Goal: Task Accomplishment & Management: Complete application form

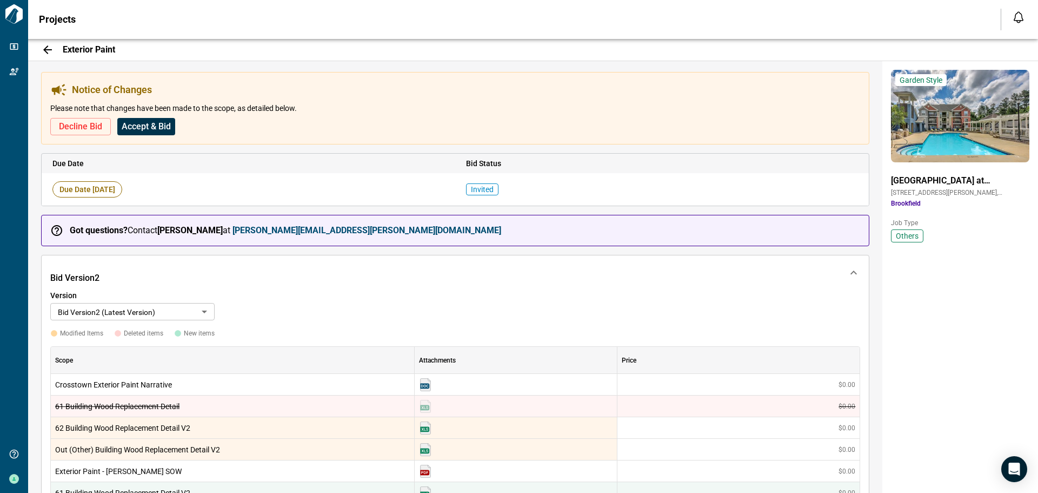
click at [142, 124] on span "Accept & Bid" at bounding box center [146, 126] width 49 height 11
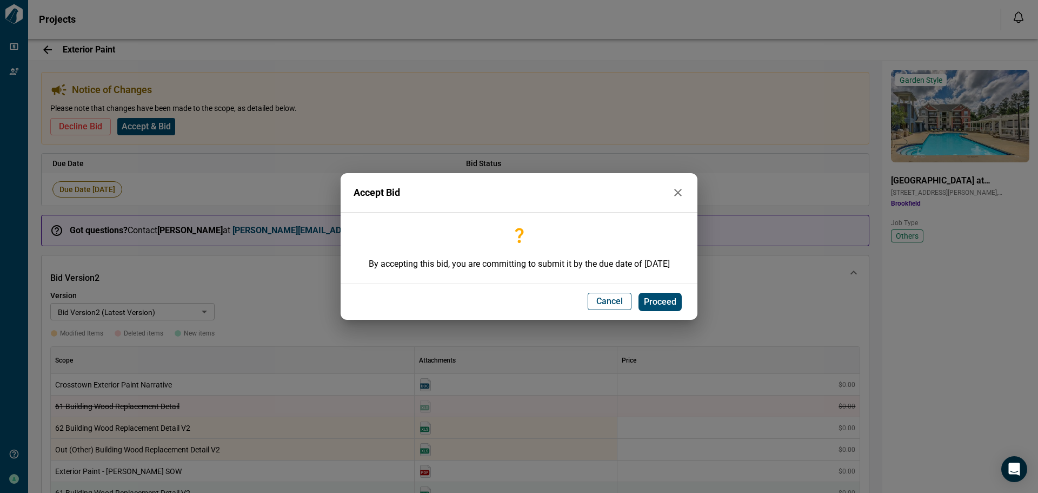
click at [656, 302] on span "Proceed" at bounding box center [660, 301] width 32 height 11
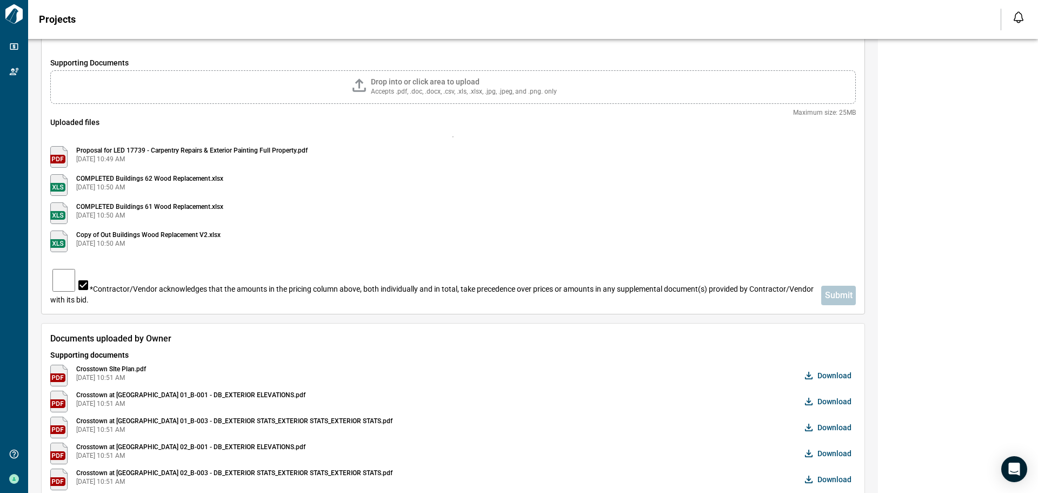
scroll to position [487, 0]
click at [68, 155] on img at bounding box center [58, 156] width 17 height 22
click at [168, 146] on span "Proposal for LED 17739 - Carpentry Repairs & Exterior Painting Full Property.pdf" at bounding box center [191, 149] width 231 height 9
click at [269, 154] on span "[DATE] 10:49 AM" at bounding box center [191, 158] width 231 height 9
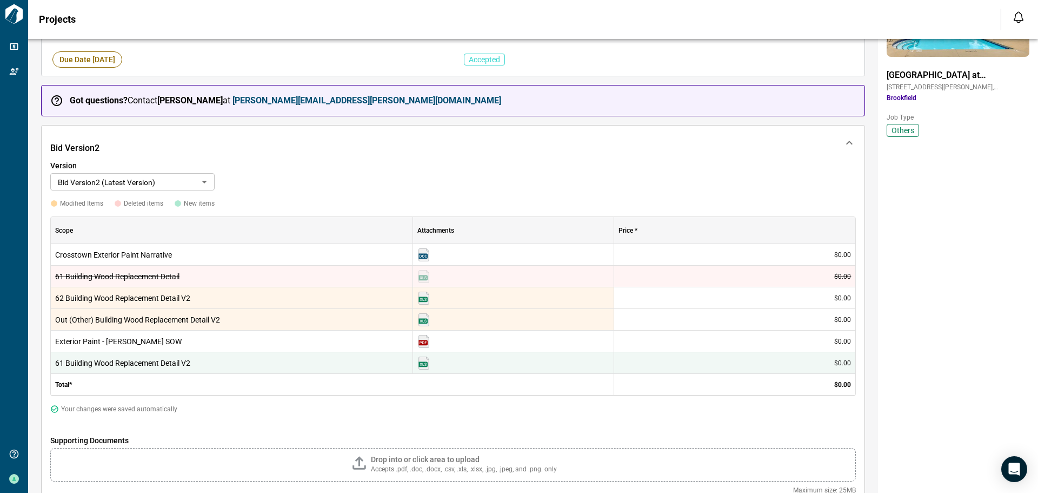
scroll to position [0, 0]
